Goal: Task Accomplishment & Management: Manage account settings

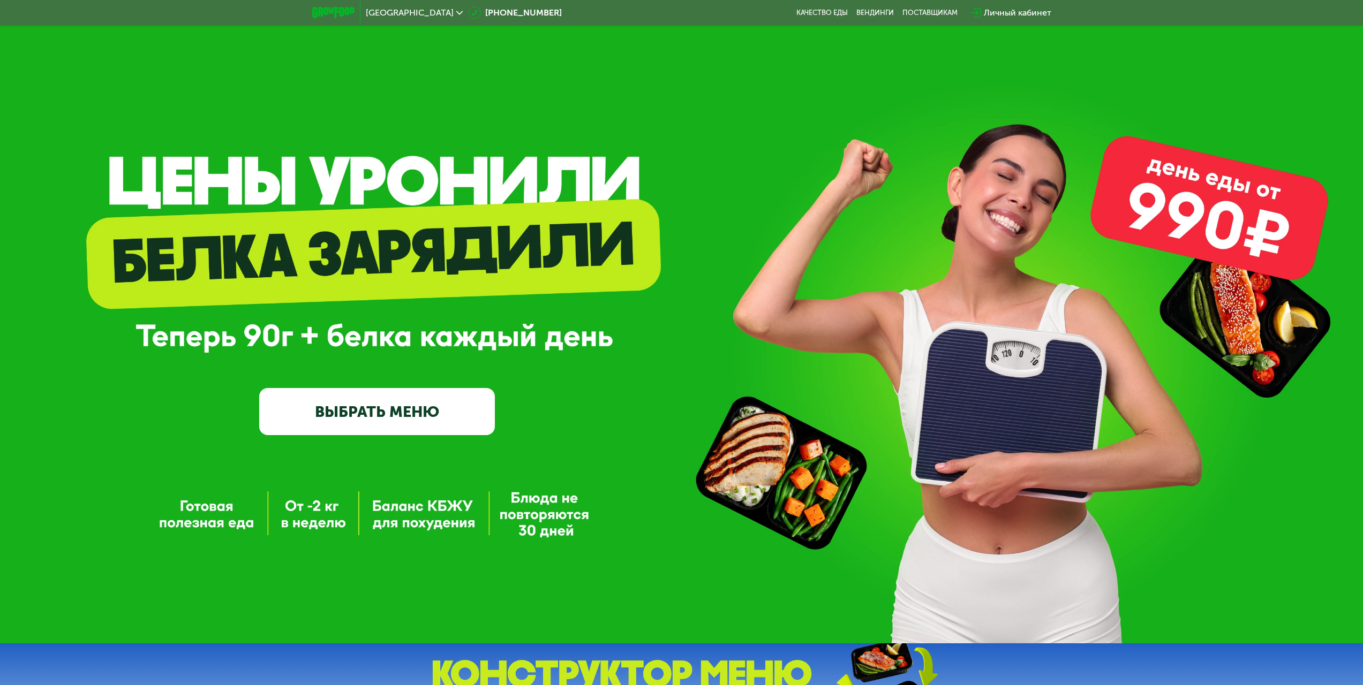
click at [1013, 14] on div "Личный кабинет" at bounding box center [1016, 12] width 67 height 13
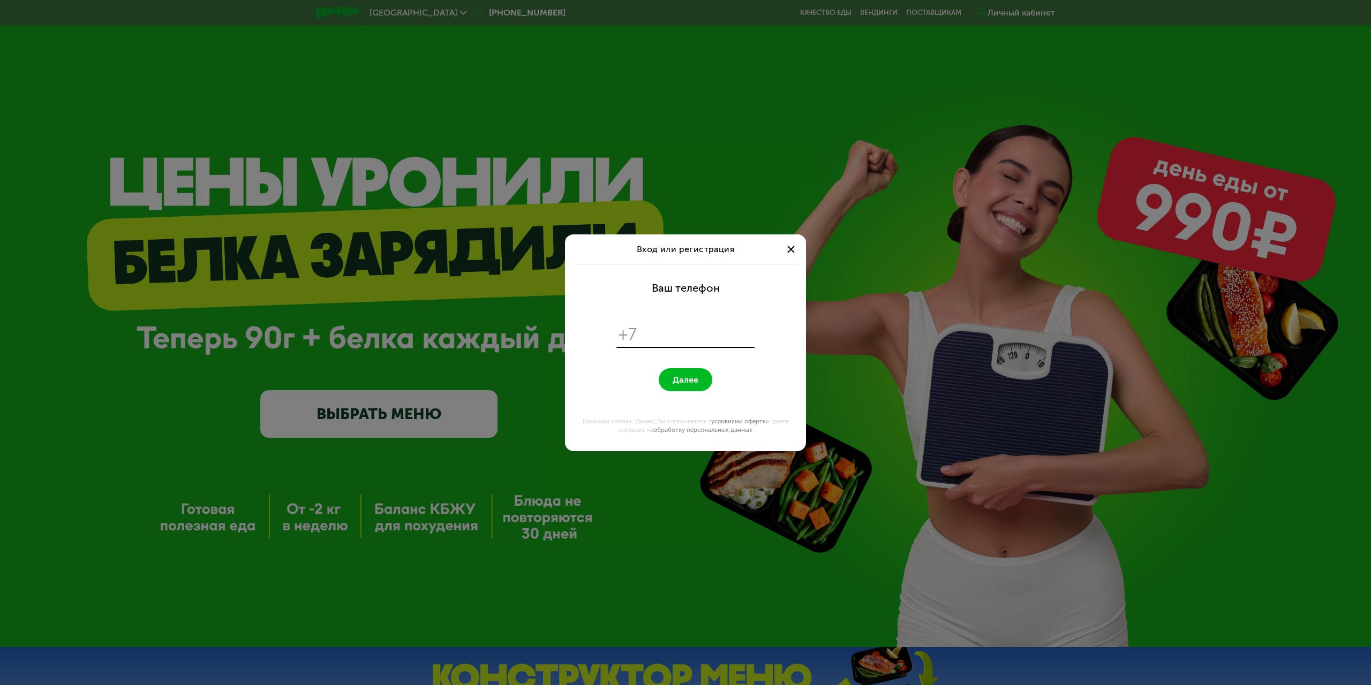
click at [661, 338] on input "tel" at bounding box center [697, 334] width 110 height 20
type input "**********"
click at [658, 368] on button "Далее" at bounding box center [685, 379] width 54 height 23
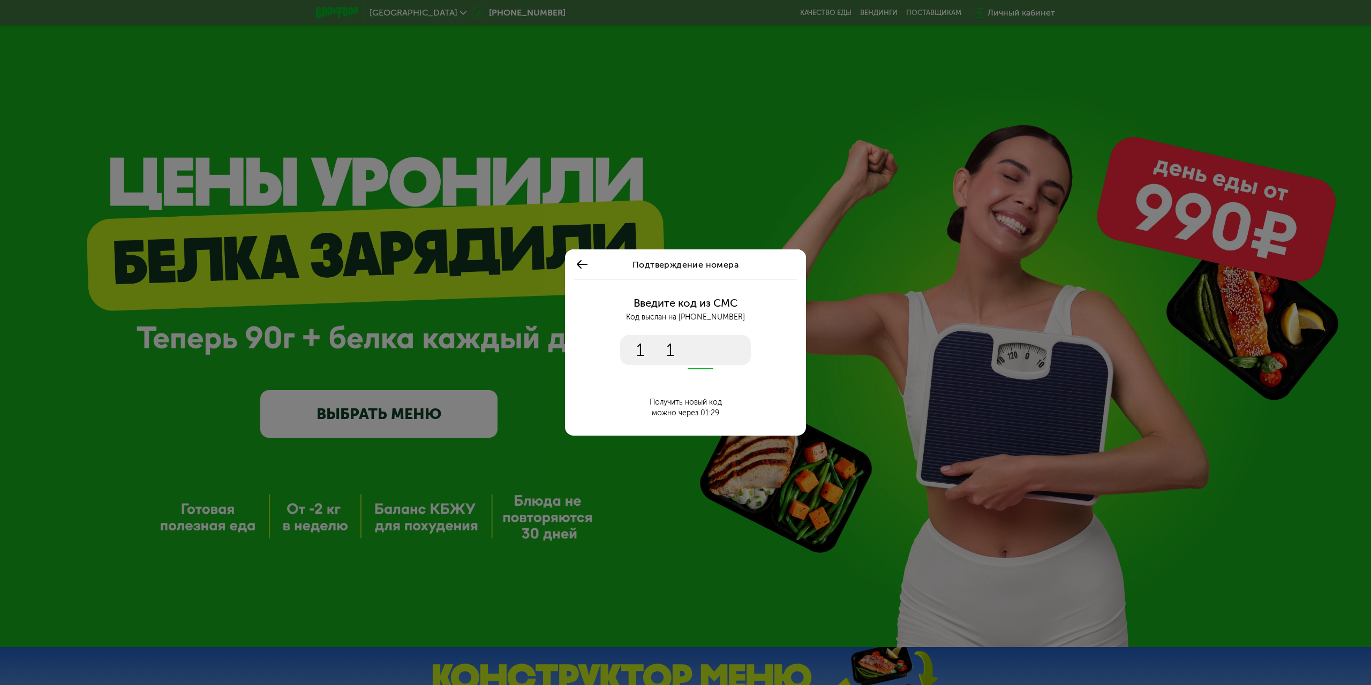
type input "****"
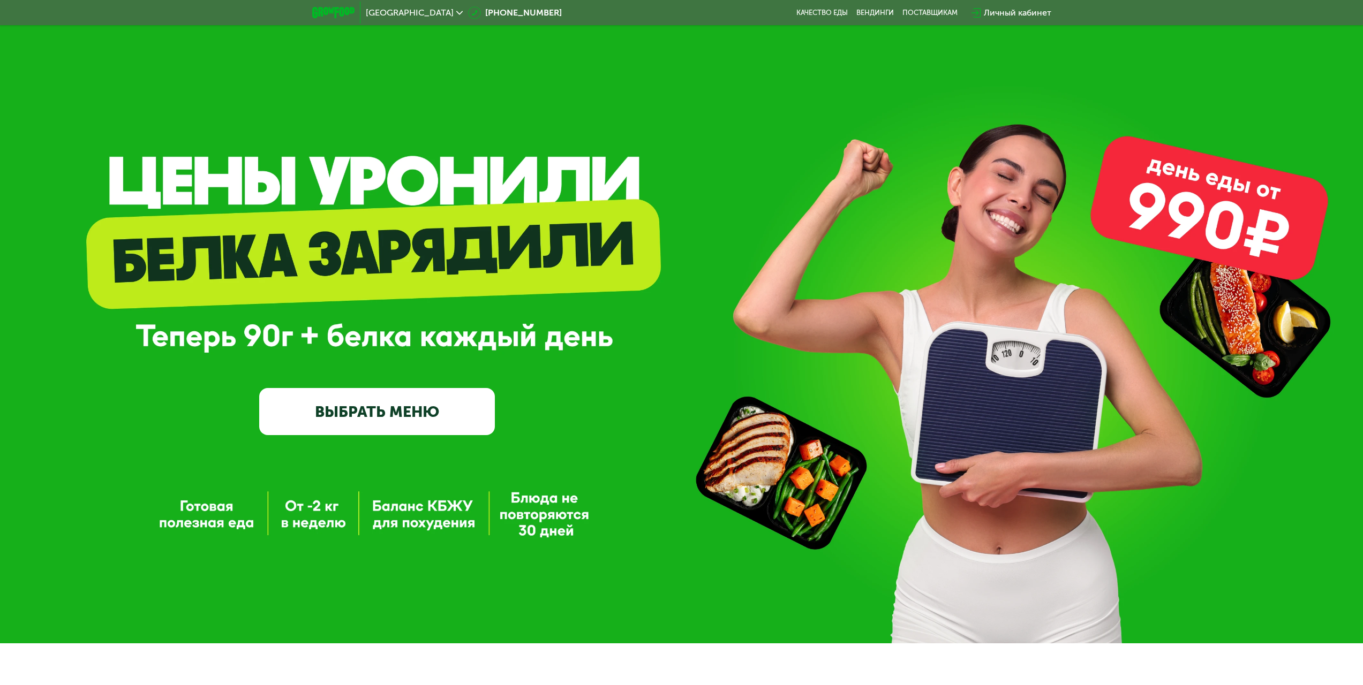
drag, startPoint x: 277, startPoint y: 163, endPoint x: 162, endPoint y: 239, distance: 137.6
click at [143, 253] on div "Москва [PHONE_NUMBER] Качество еды [PERSON_NAME] поставщикам Личный кабинет Gro…" at bounding box center [681, 350] width 1363 height 701
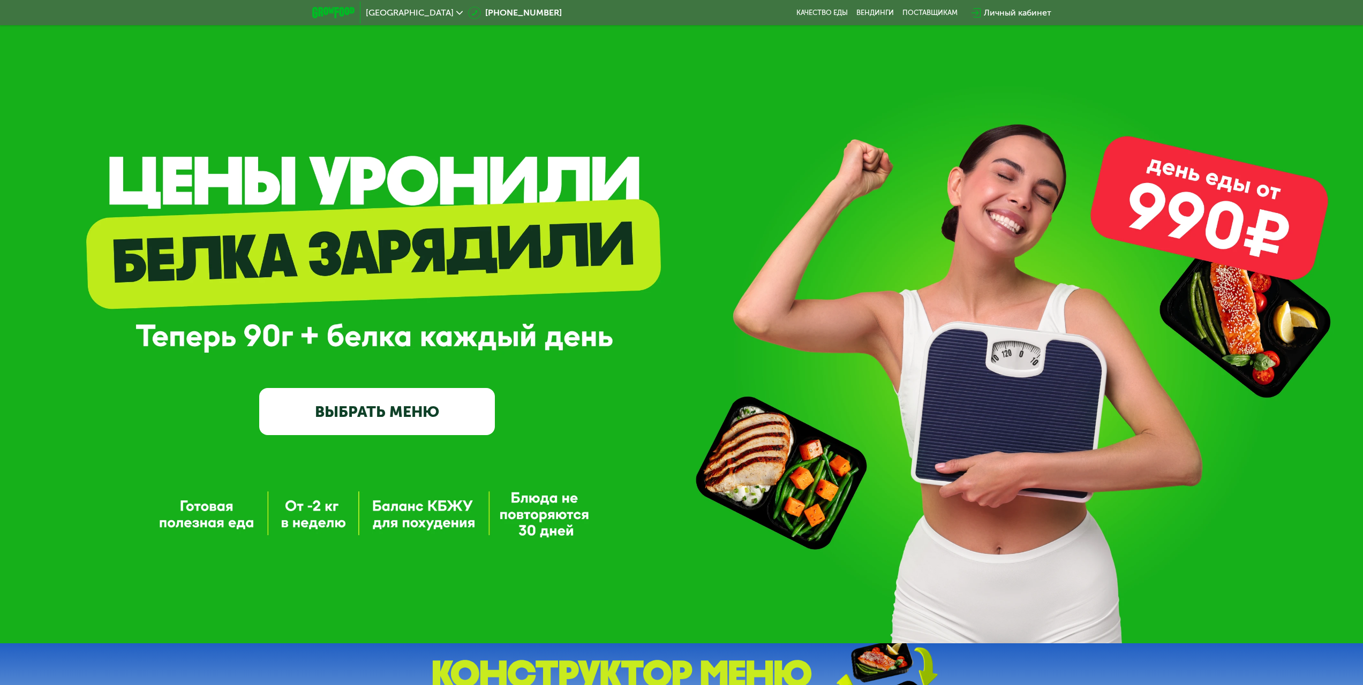
click at [1032, 11] on div "Личный кабинет" at bounding box center [1016, 12] width 67 height 13
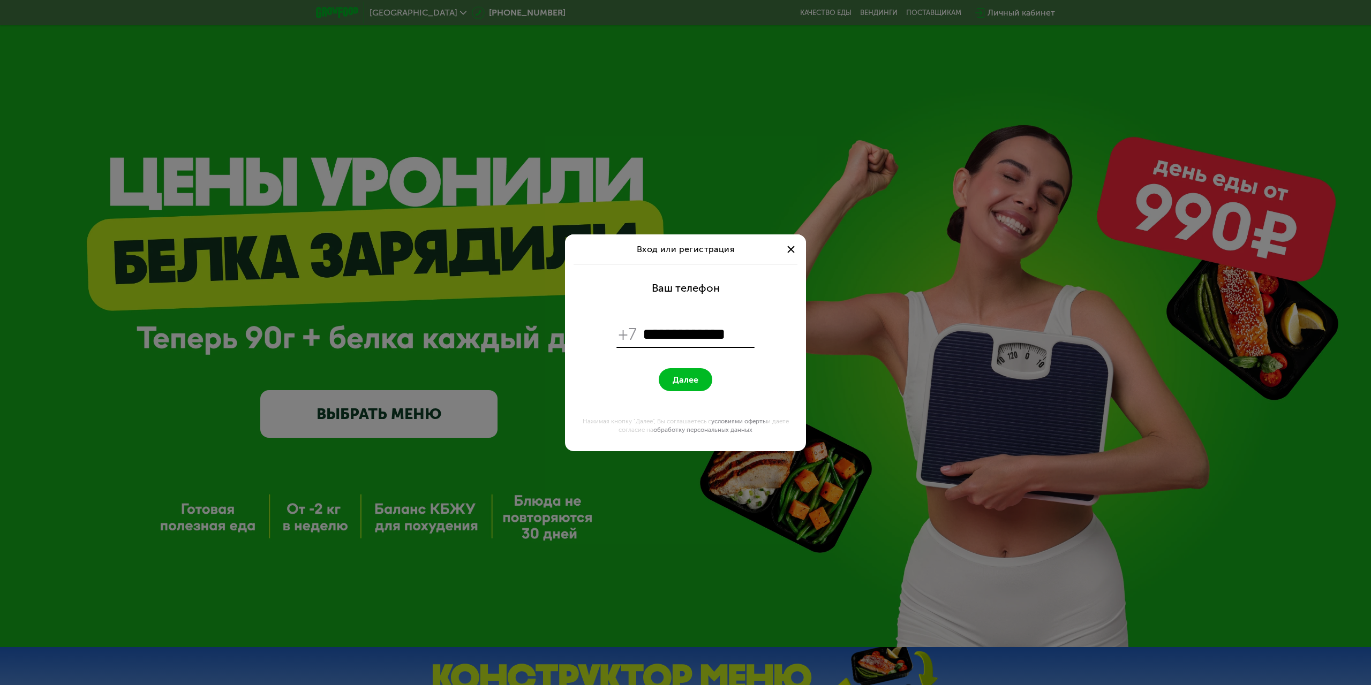
type input "**********"
click at [691, 382] on span "Далее" at bounding box center [685, 380] width 26 height 10
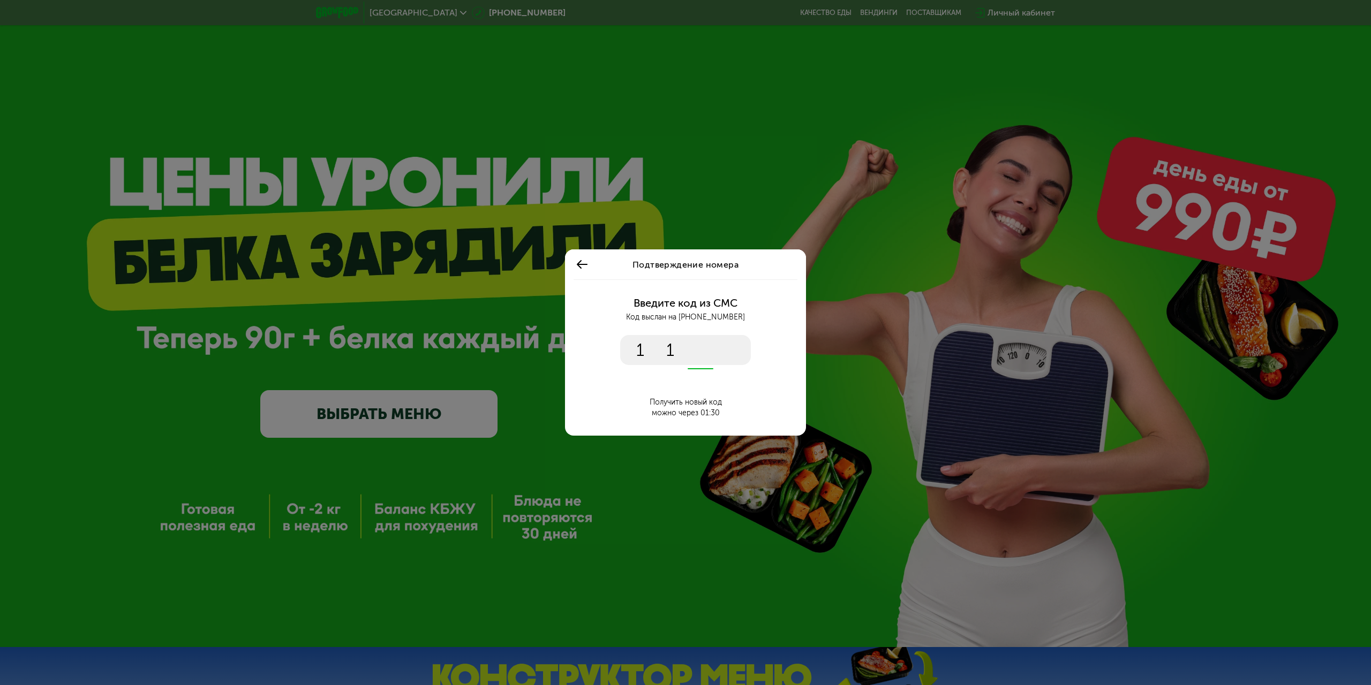
type input "****"
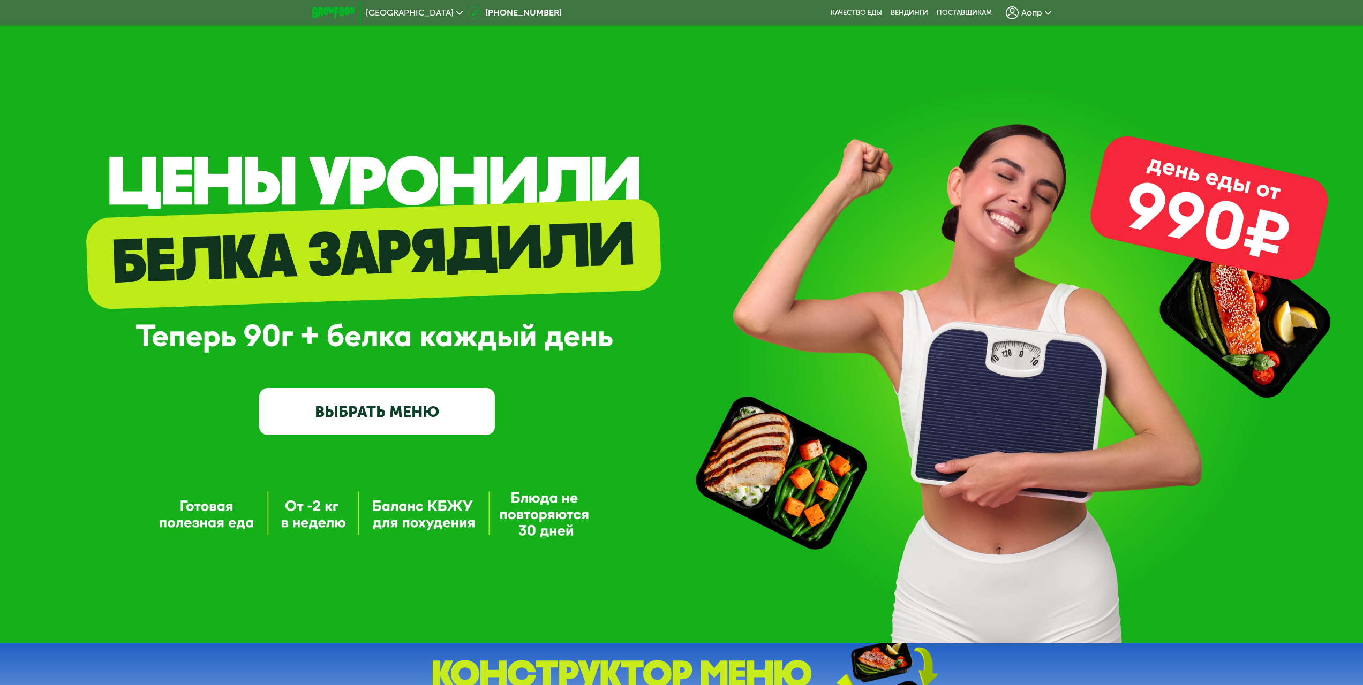
click at [460, 211] on div "GrowFood — доставка правильного питания ВЫБРАТЬ МЕНЮ" at bounding box center [681, 322] width 1363 height 644
drag, startPoint x: 0, startPoint y: 264, endPoint x: 28, endPoint y: 222, distance: 51.4
click at [1, 264] on div "GrowFood — доставка правильного питания ВЫБРАТЬ МЕНЮ" at bounding box center [681, 325] width 1363 height 217
click at [1039, 19] on div "Аопр" at bounding box center [1028, 13] width 56 height 24
click at [1039, 11] on span "Аопр" at bounding box center [1031, 13] width 21 height 9
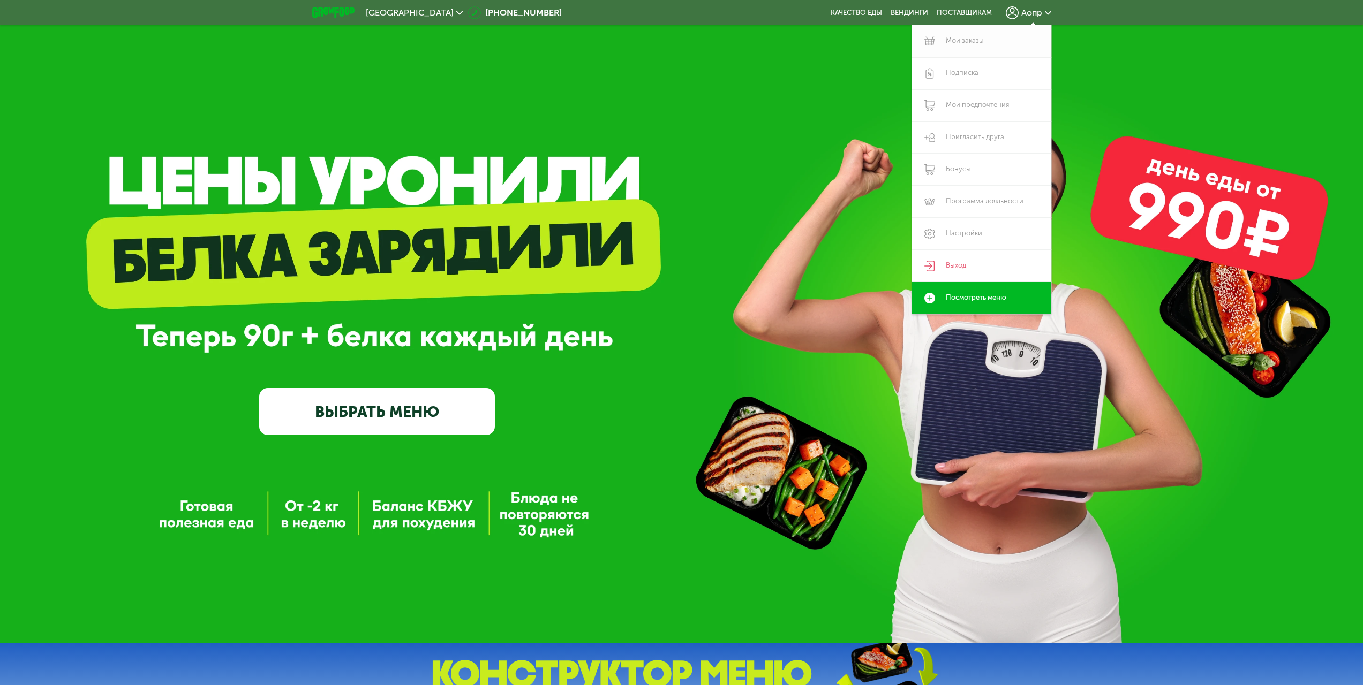
click at [965, 41] on link "Мои заказы" at bounding box center [981, 41] width 139 height 32
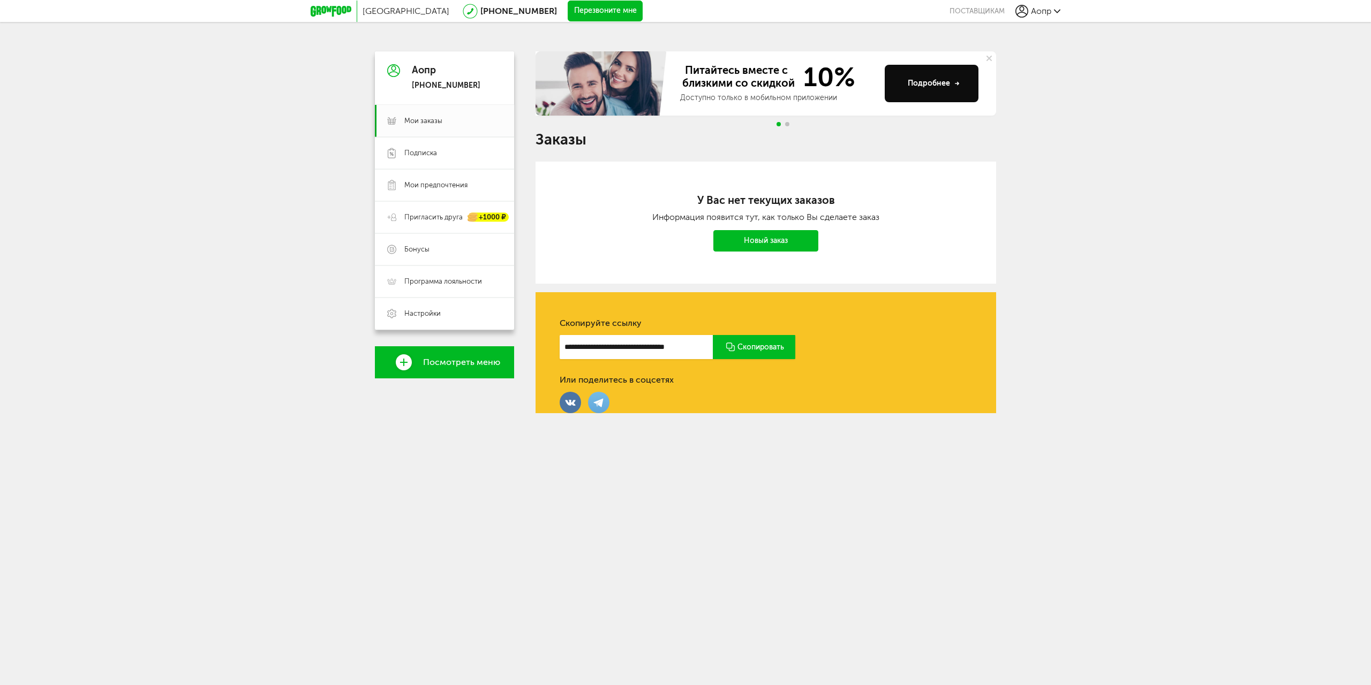
click at [402, 366] on icon at bounding box center [404, 362] width 16 height 16
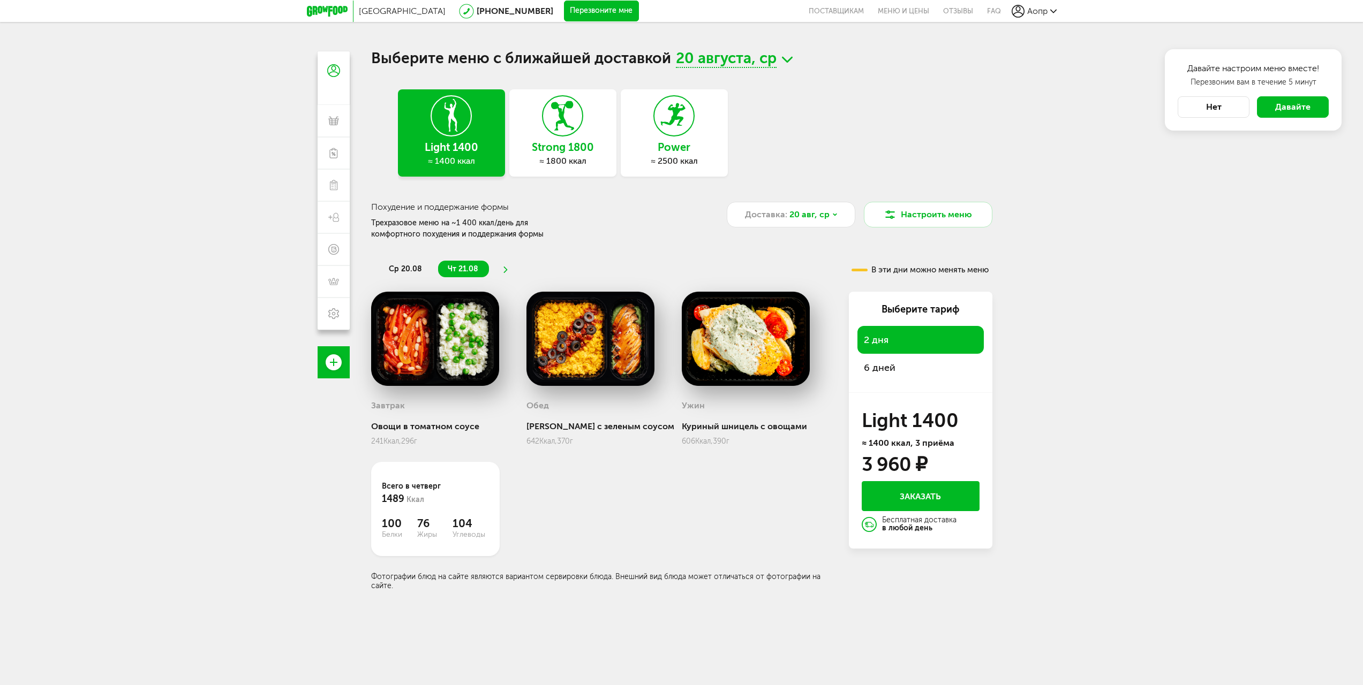
click at [1224, 107] on button "Нет" at bounding box center [1213, 106] width 72 height 21
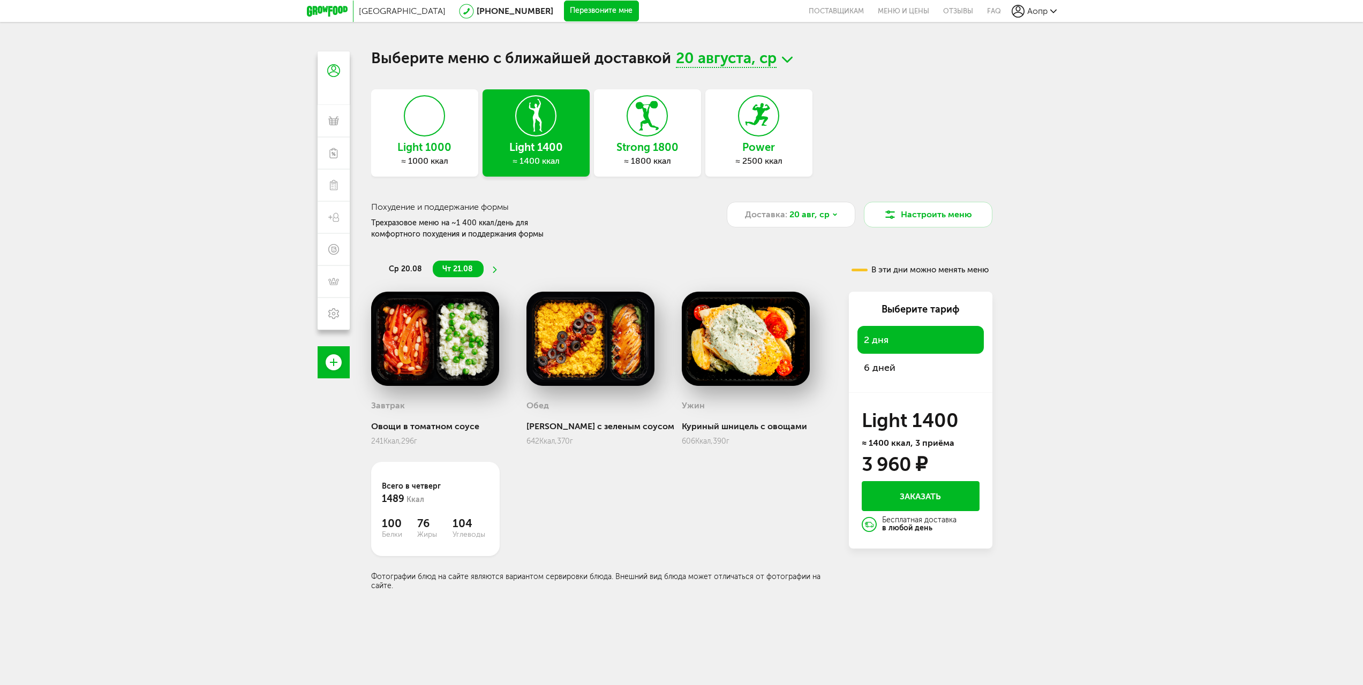
drag, startPoint x: 250, startPoint y: 231, endPoint x: 170, endPoint y: 215, distance: 82.0
click at [128, 239] on div "Москва 8 (800) 555-21-78 Перезвоните мне поставщикам Меню и цены Отзывы FAQ Аоп…" at bounding box center [681, 389] width 1363 height 779
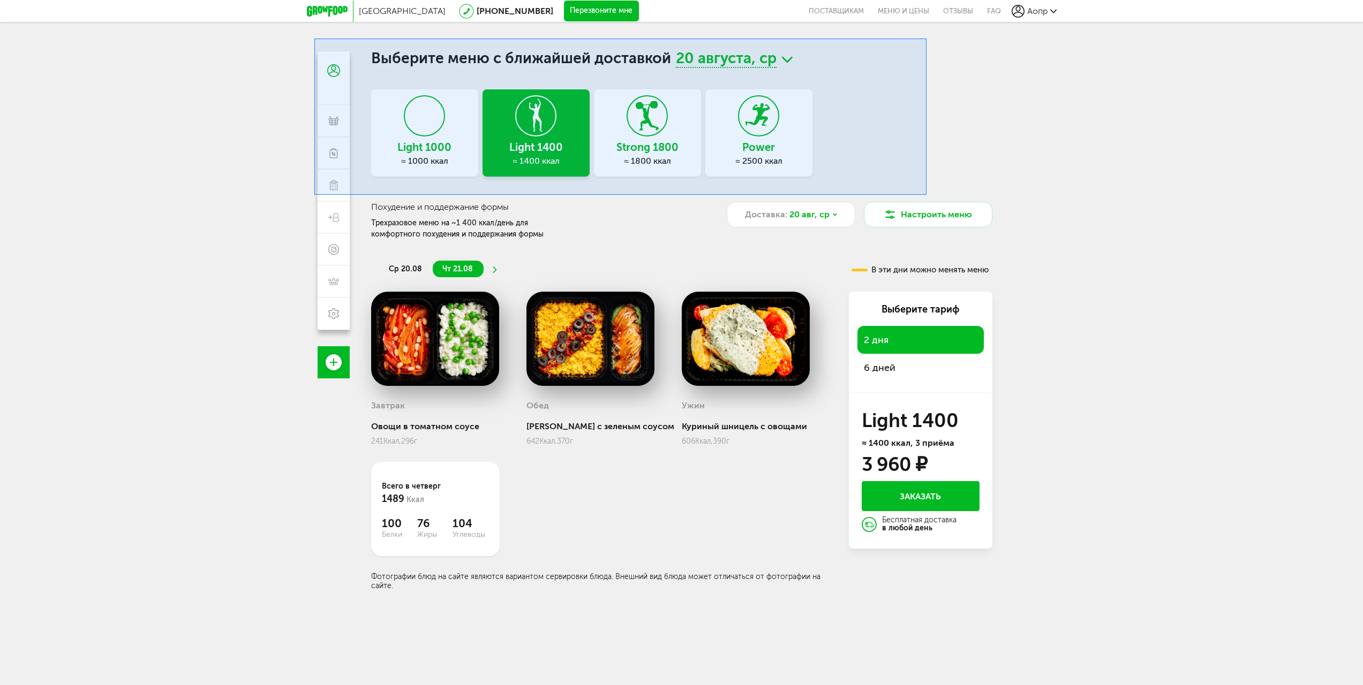
drag, startPoint x: 314, startPoint y: 39, endPoint x: 939, endPoint y: 202, distance: 645.9
click at [939, 202] on div at bounding box center [681, 342] width 1363 height 685
